Goal: Answer question/provide support

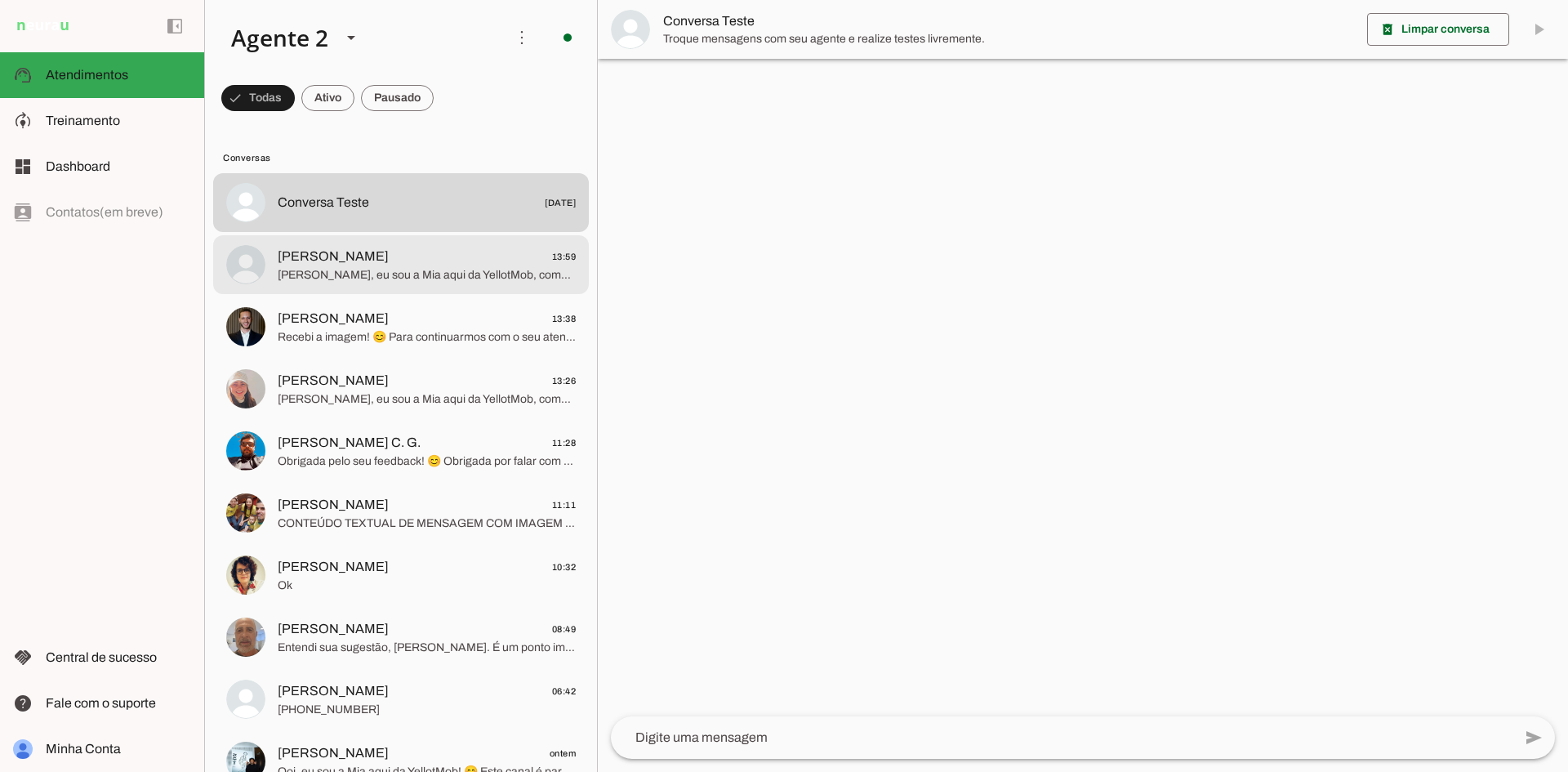
click at [351, 262] on span "[PERSON_NAME]" at bounding box center [333, 257] width 111 height 20
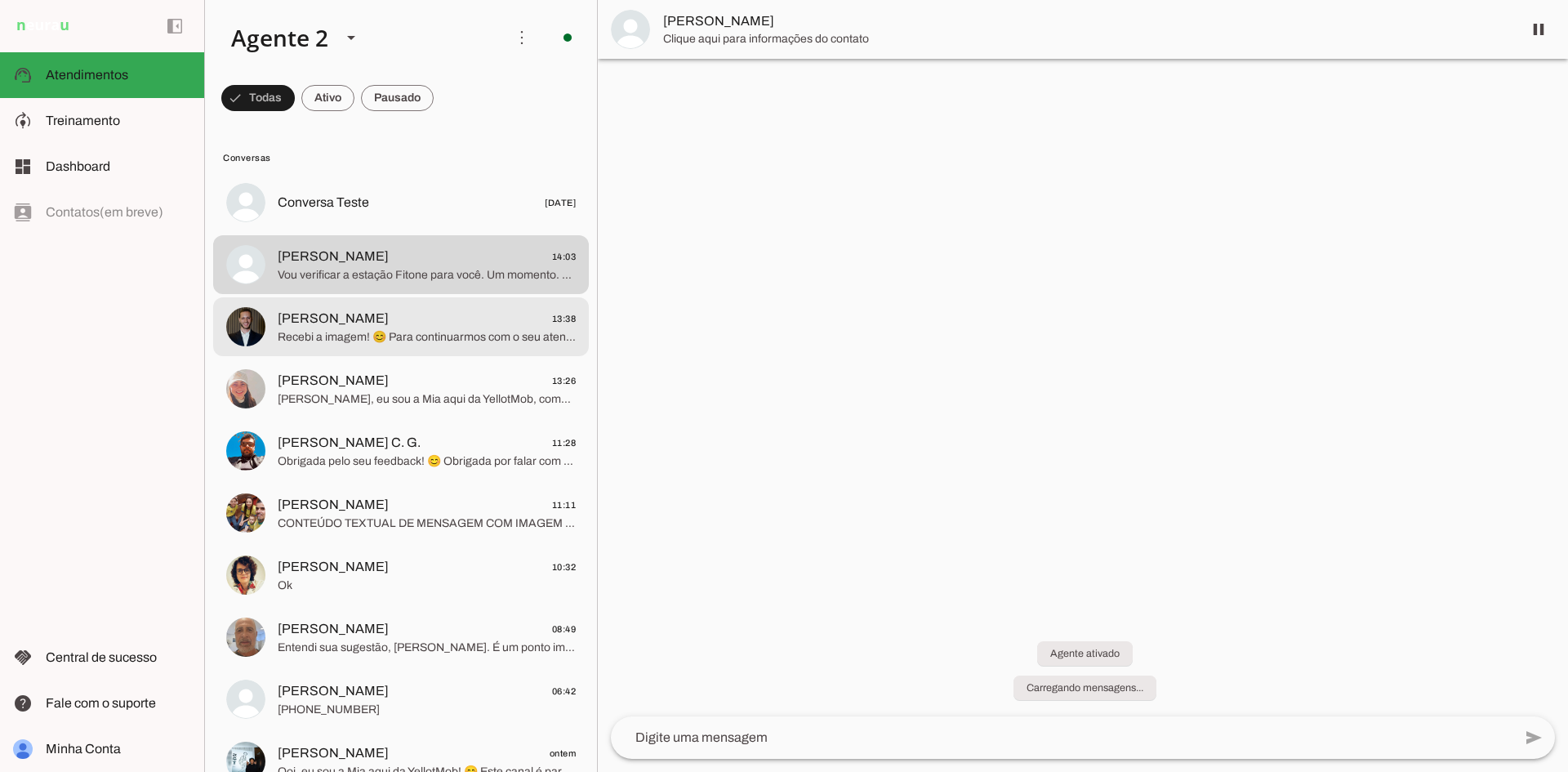
click at [444, 304] on md-item "Fernando Candal 13:38 Recebi a imagem! 😊 Para continuarmos com o seu atendiment…" at bounding box center [401, 327] width 376 height 59
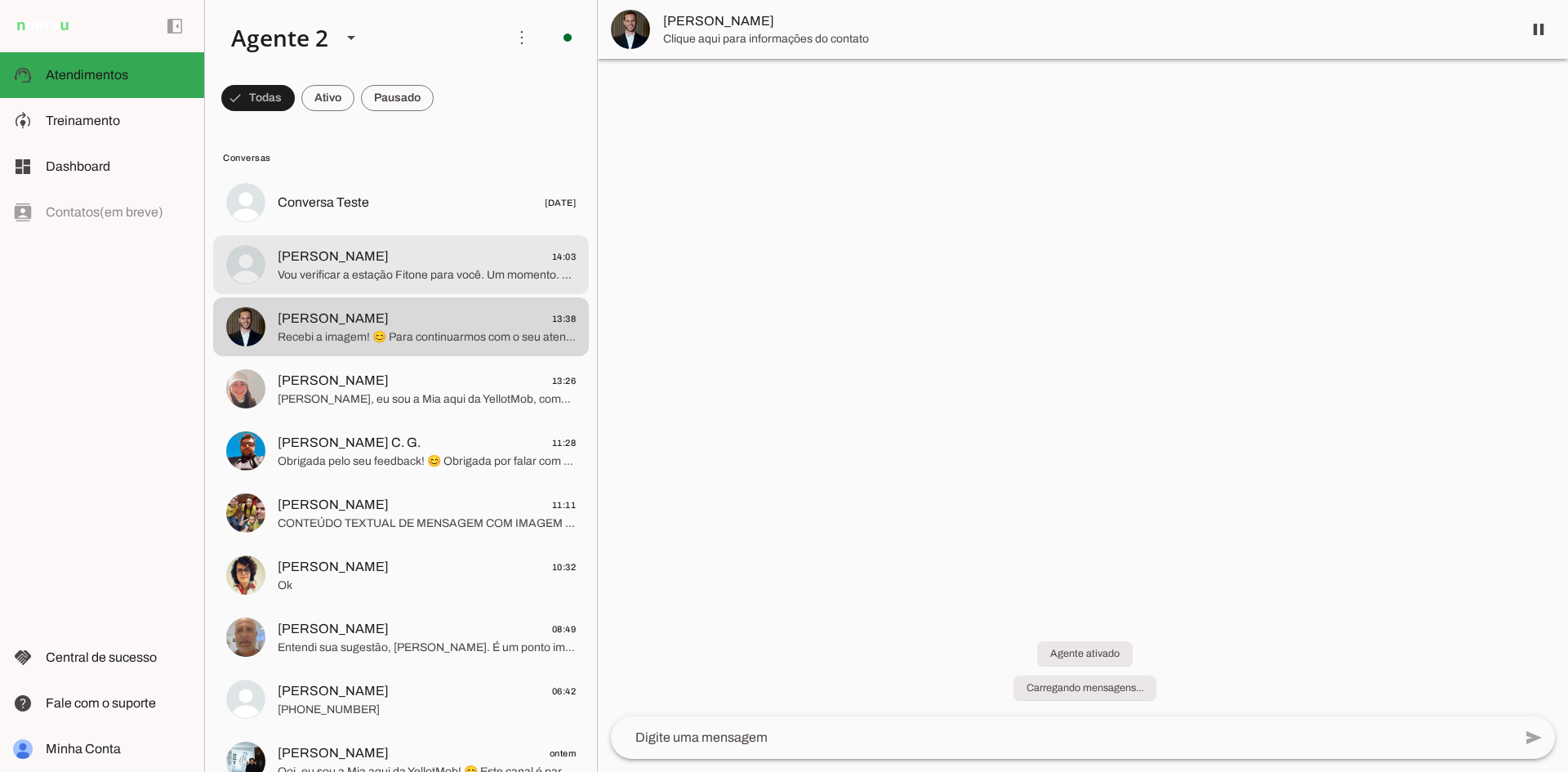
click at [444, 259] on span "Antonio Sanches 14:03" at bounding box center [427, 257] width 298 height 21
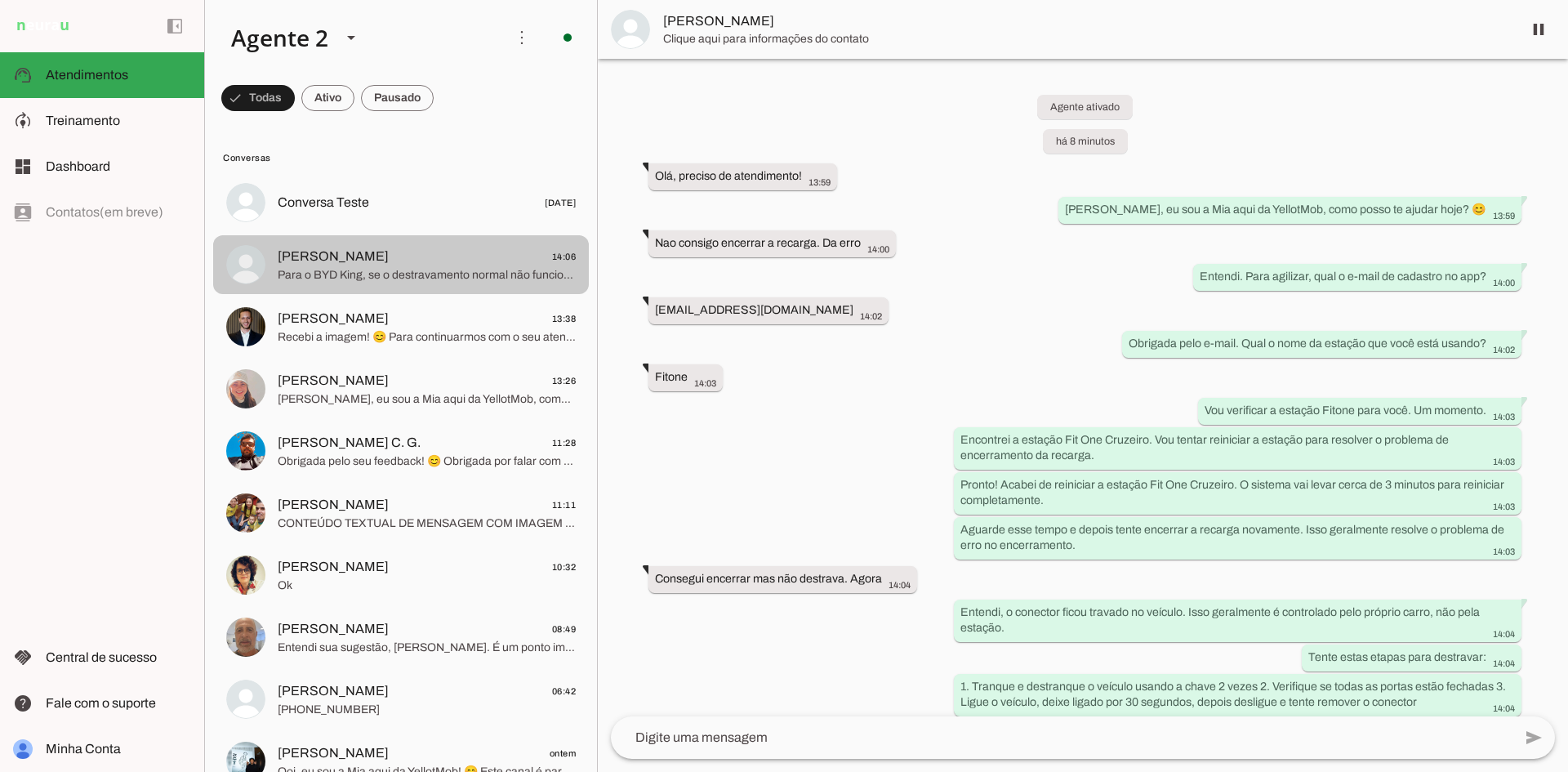
click at [439, 255] on span "[PERSON_NAME] 14:06" at bounding box center [427, 257] width 298 height 21
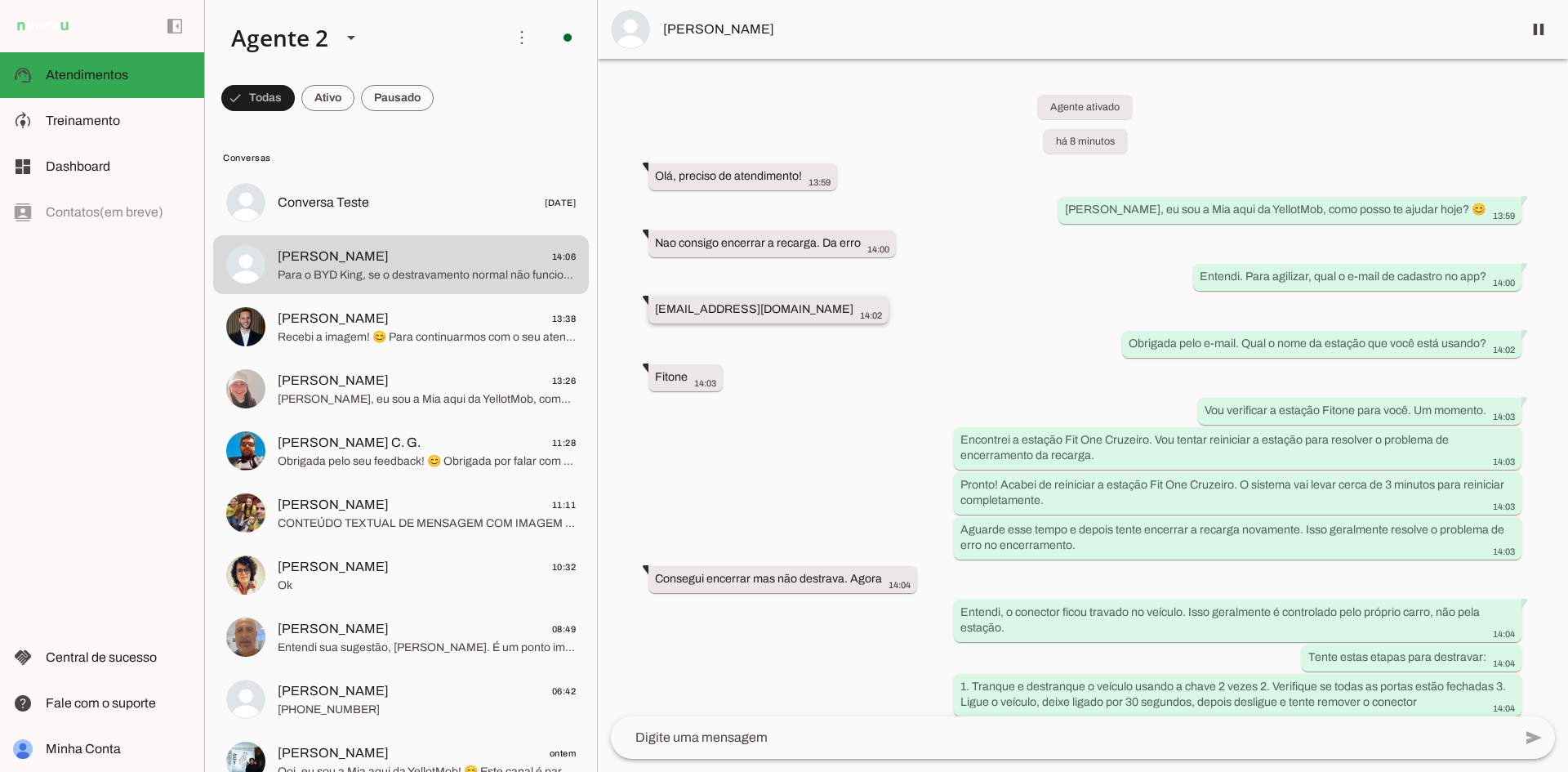
click at [0, 0] on slot "[EMAIL_ADDRESS][DOMAIN_NAME]" at bounding box center [0, 0] width 0 height 0
click at [420, 101] on span at bounding box center [397, 97] width 72 height 39
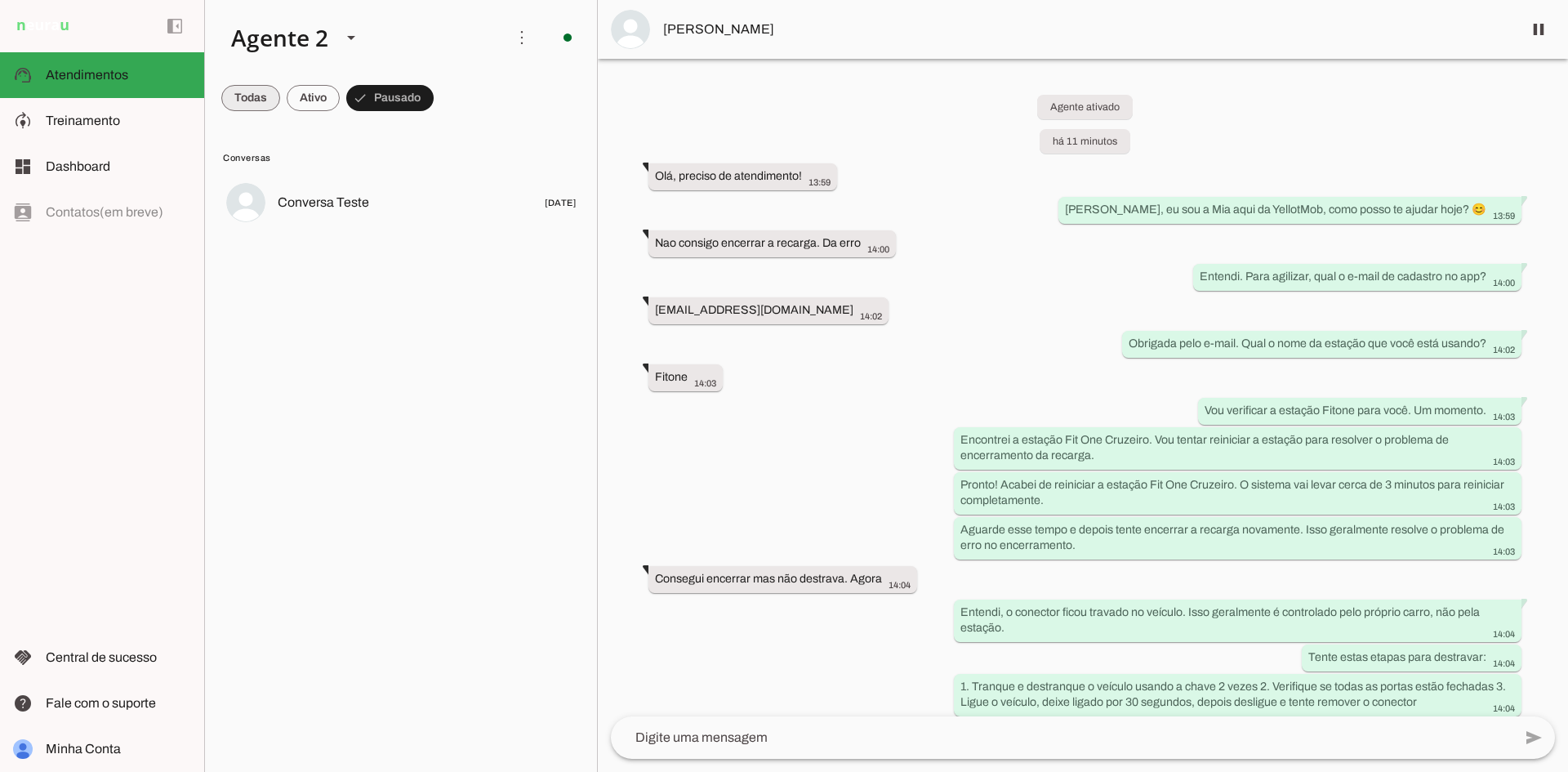
click at [246, 92] on span at bounding box center [250, 97] width 59 height 39
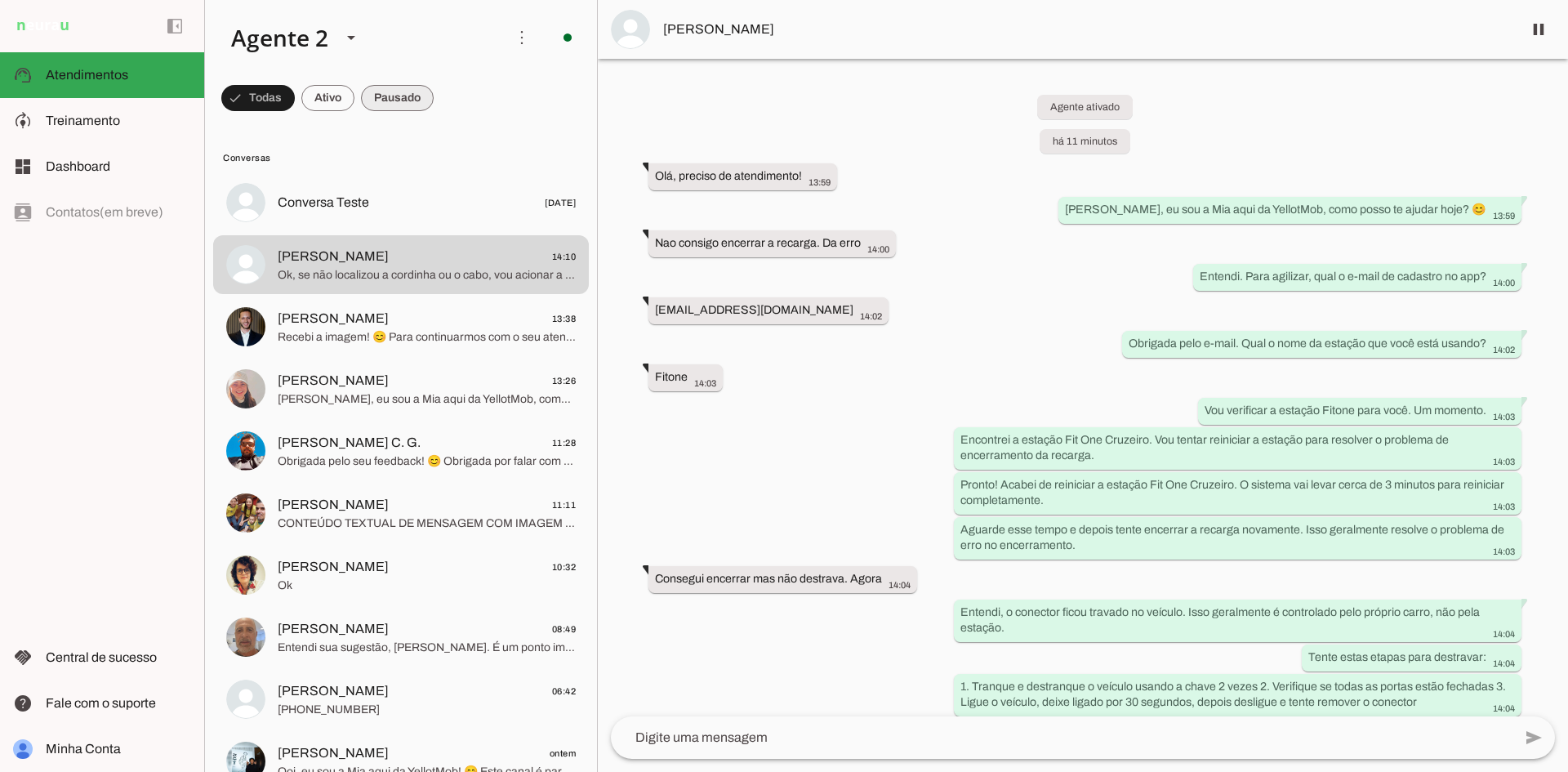
click at [389, 98] on span at bounding box center [397, 97] width 72 height 39
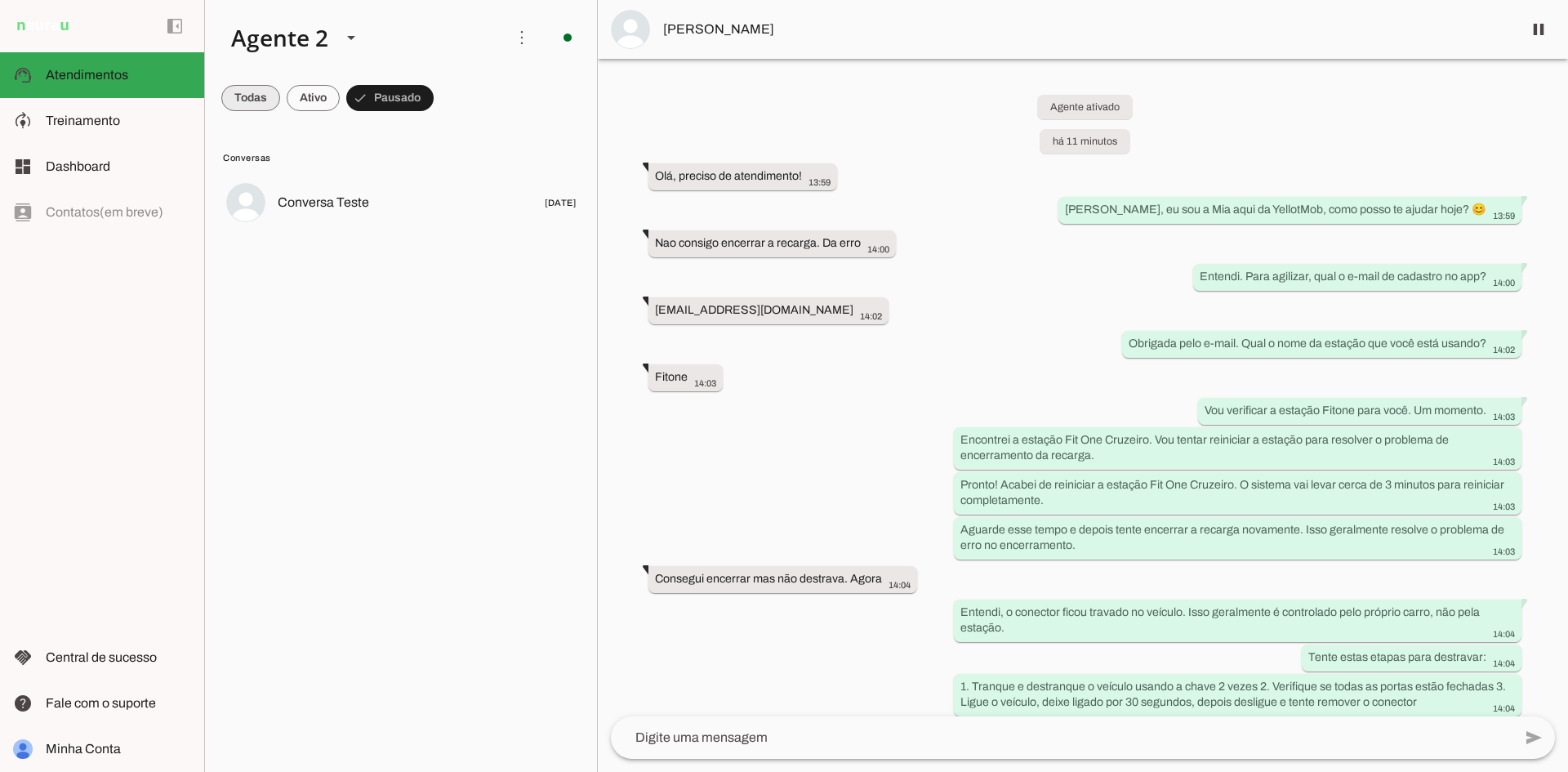
click at [236, 96] on span at bounding box center [250, 97] width 59 height 39
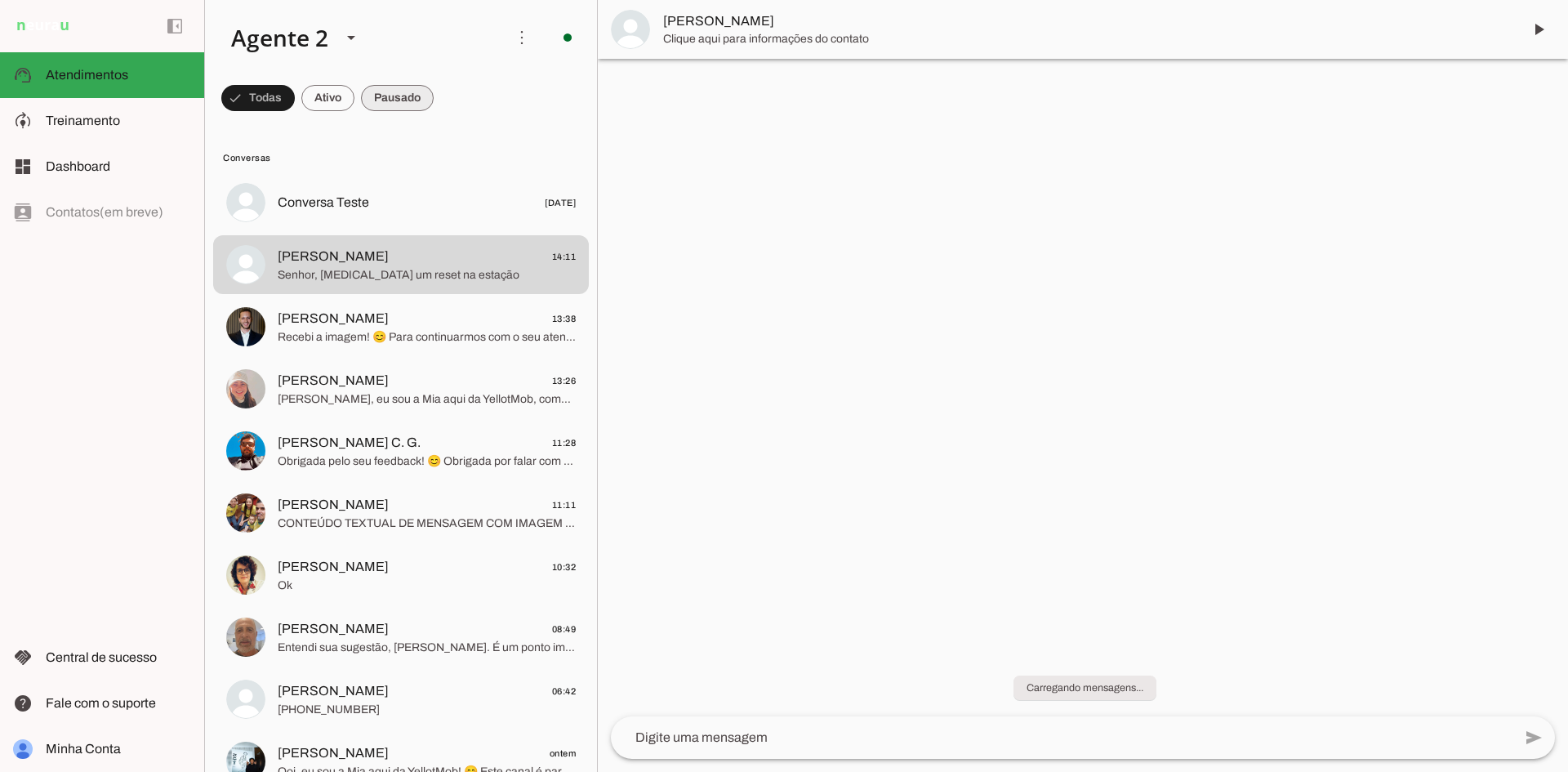
click at [389, 92] on span at bounding box center [397, 97] width 72 height 39
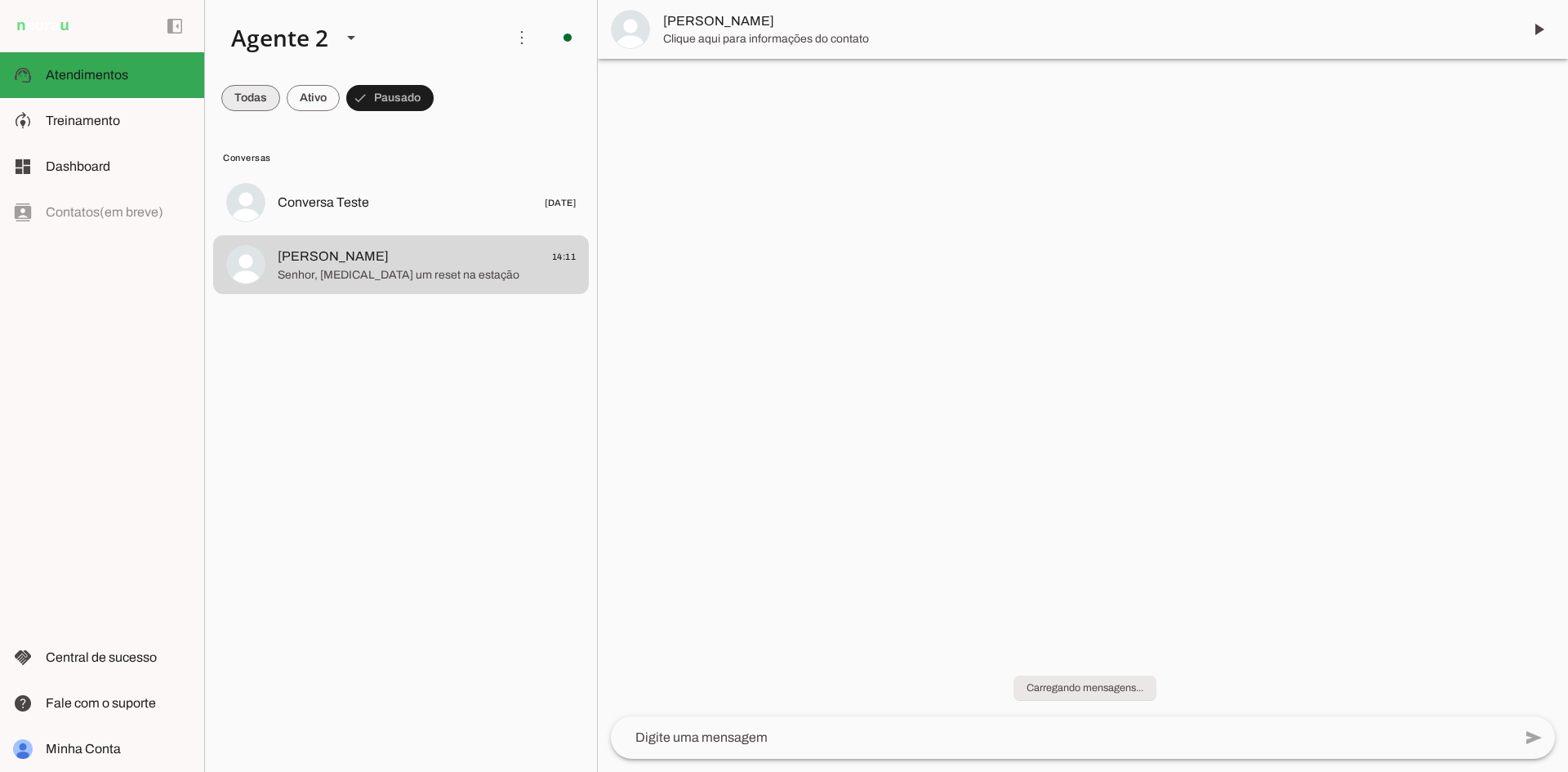
click at [243, 102] on span at bounding box center [250, 97] width 59 height 39
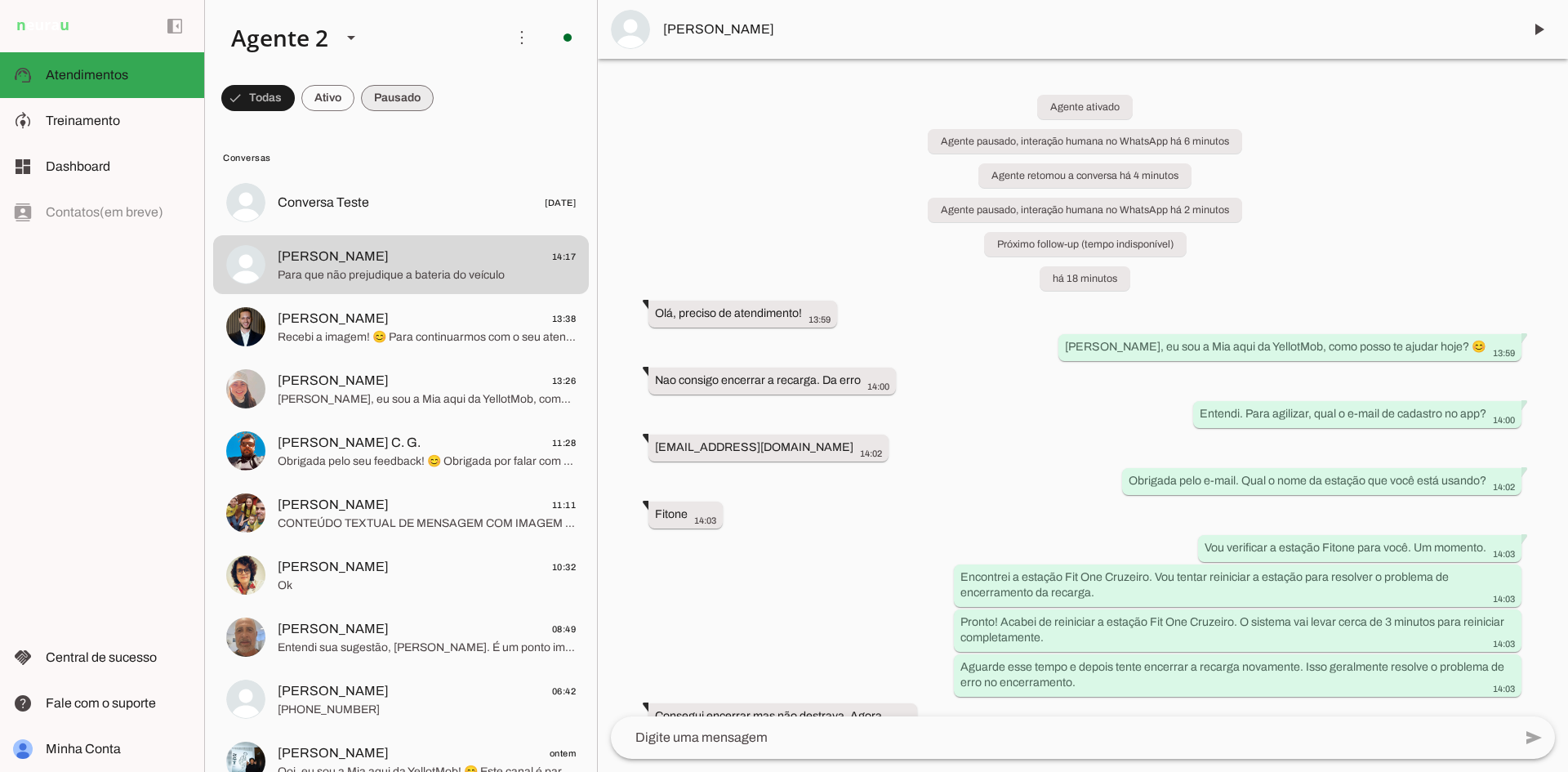
click at [407, 92] on span at bounding box center [397, 97] width 72 height 39
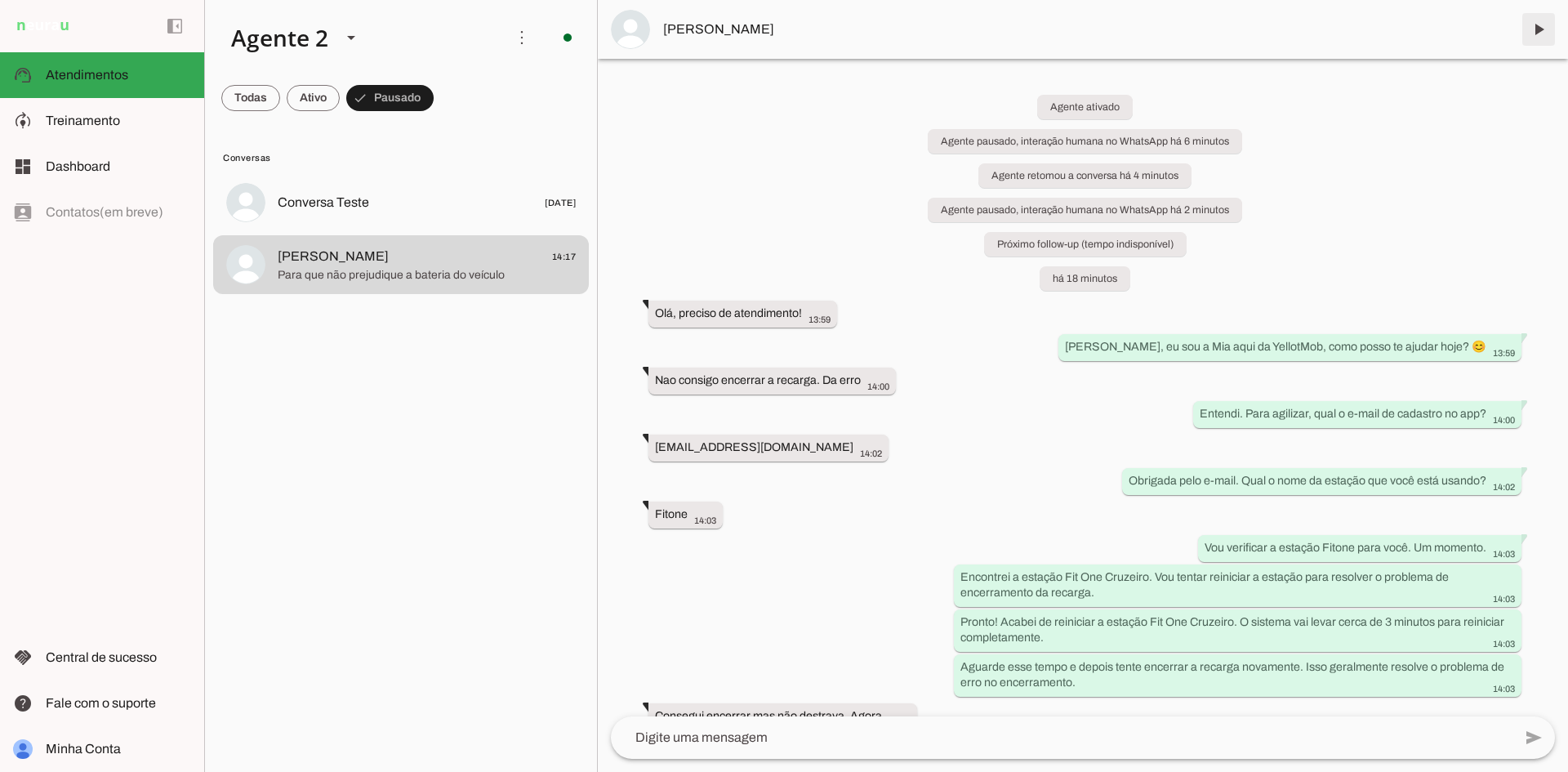
click at [1537, 26] on span at bounding box center [1538, 29] width 39 height 39
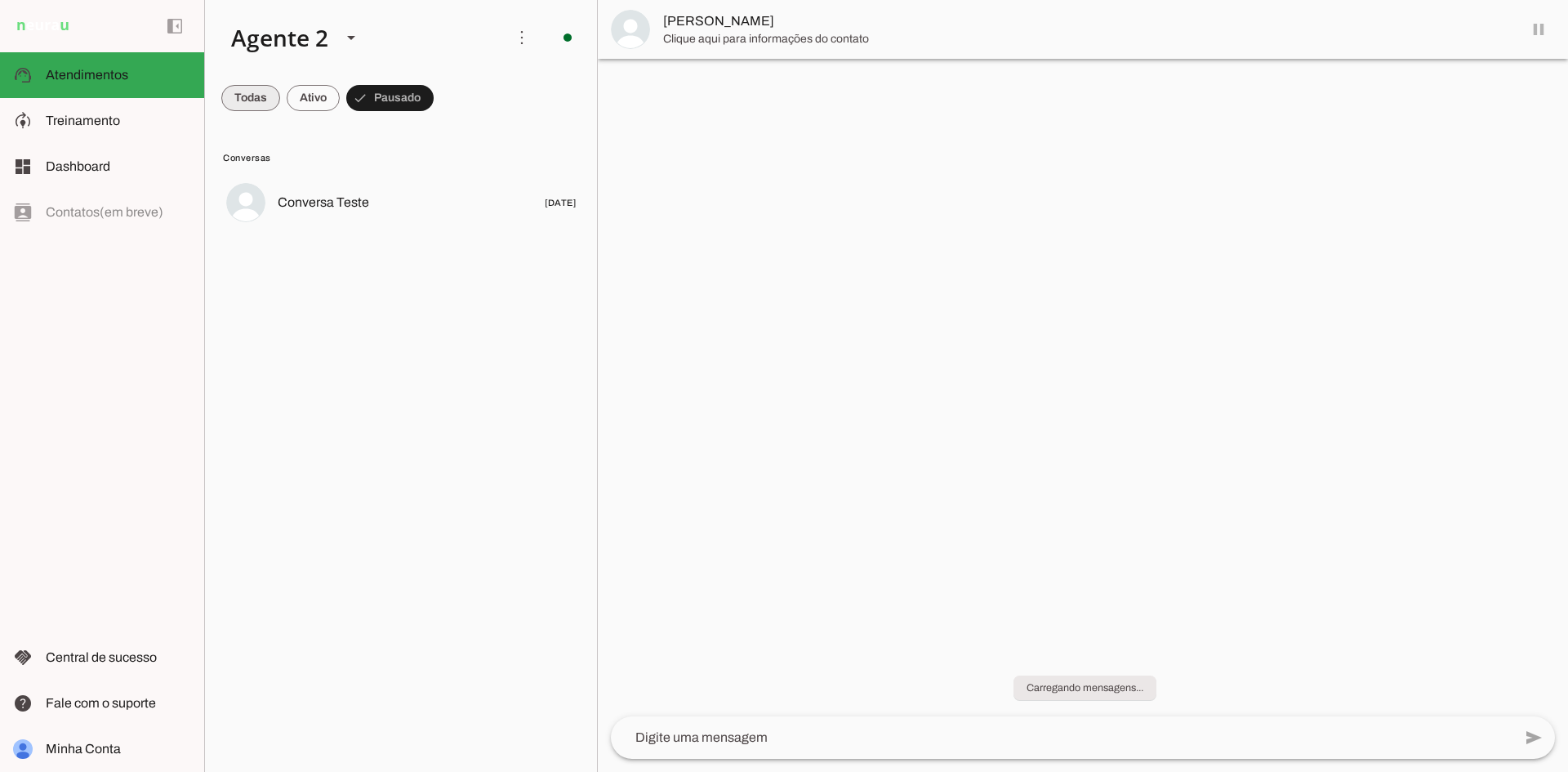
click at [257, 84] on span at bounding box center [250, 97] width 59 height 39
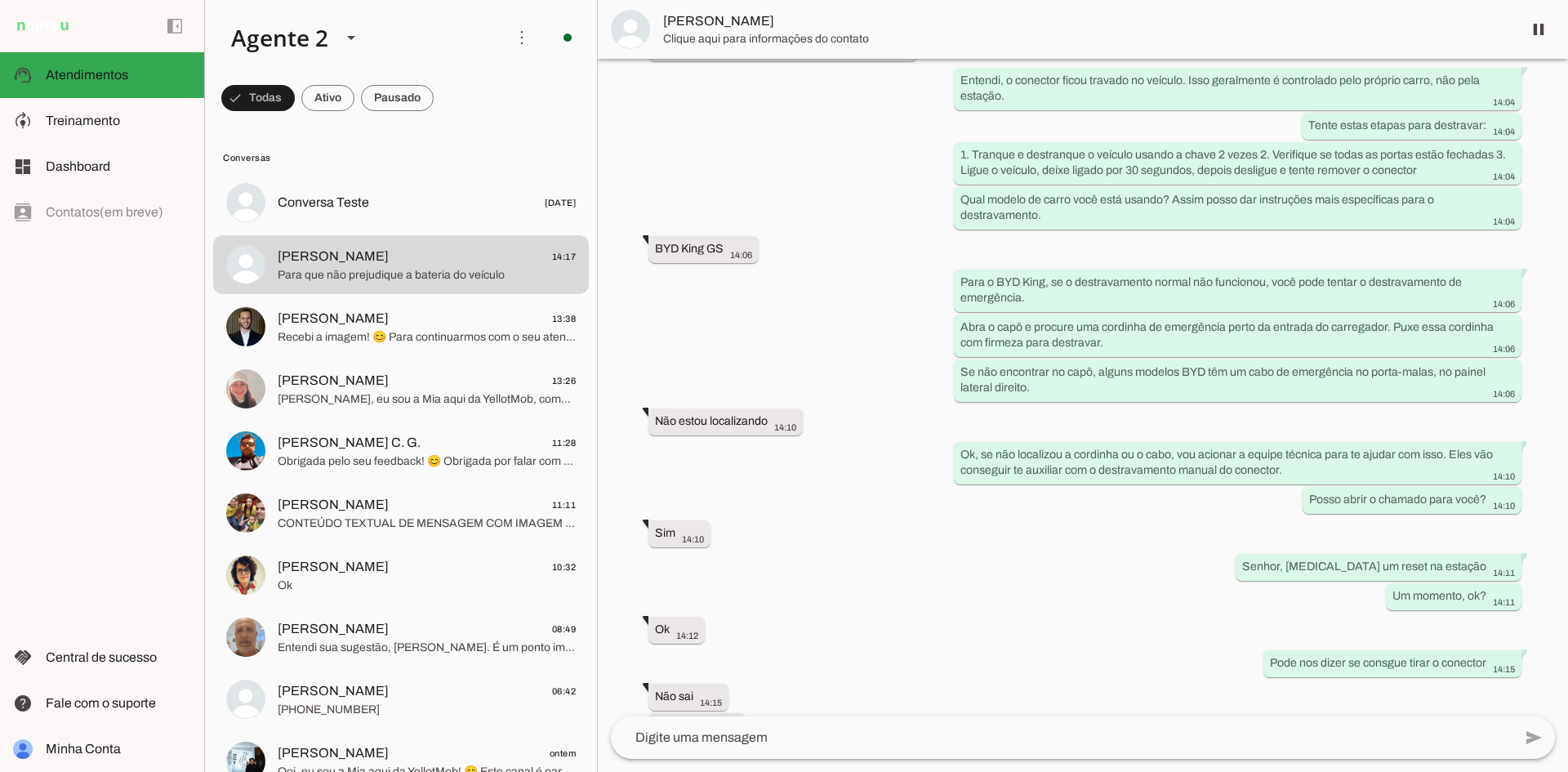
scroll to position [848, 0]
